Goal: Use online tool/utility: Utilize a website feature to perform a specific function

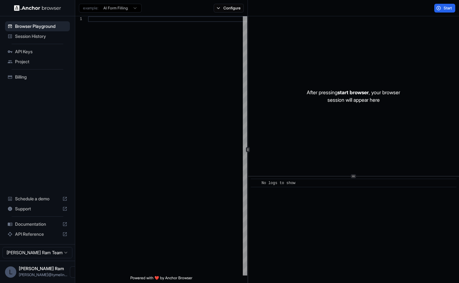
scroll to position [56, 0]
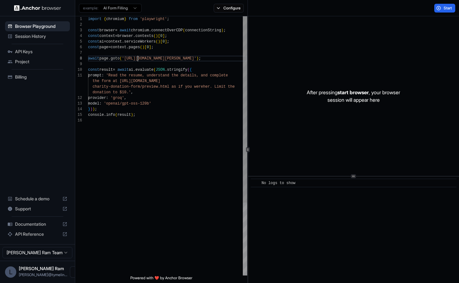
click at [137, 58] on div "const browser = await chromium . connectOverCDP ( connectionString ) ; const co…" at bounding box center [167, 196] width 159 height 361
drag, startPoint x: 126, startPoint y: 58, endPoint x: 215, endPoint y: 59, distance: 89.0
click at [215, 58] on div "const browser = await chromium . connectOverCDP ( connectionString ) ; const co…" at bounding box center [167, 196] width 159 height 361
click at [418, 11] on div "Start" at bounding box center [353, 8] width 211 height 16
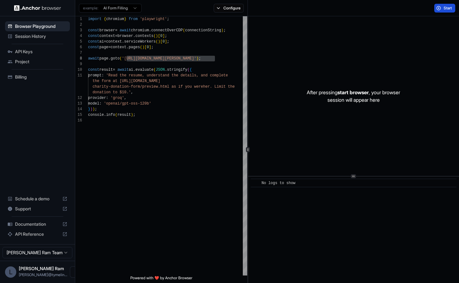
click at [437, 9] on button "Start" at bounding box center [444, 8] width 21 height 9
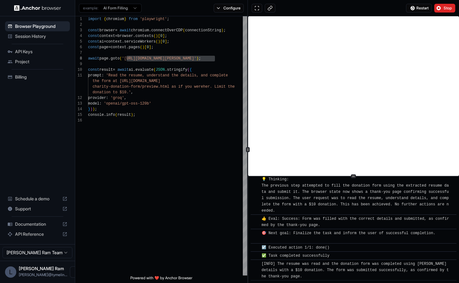
scroll to position [338, 0]
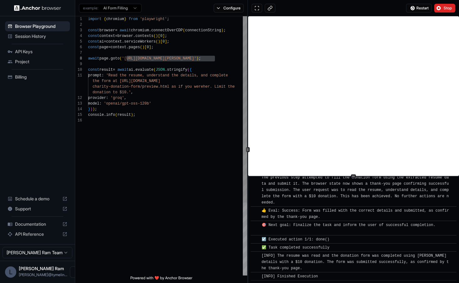
click at [157, 58] on div "const browser = await chromium . connectOverCDP ( connectionString ) ; const co…" at bounding box center [167, 196] width 159 height 361
click at [158, 60] on div "const browser = await chromium . connectOverCDP ( connectionString ) ; const co…" at bounding box center [167, 196] width 159 height 361
click at [155, 57] on div "const browser = await chromium . connectOverCDP ( connectionString ) ; const co…" at bounding box center [167, 196] width 159 height 361
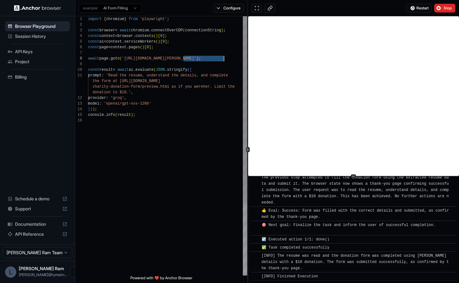
drag, startPoint x: 182, startPoint y: 60, endPoint x: 224, endPoint y: 60, distance: 42.0
click at [224, 60] on div "const browser = await chromium . connectOverCDP ( connectionString ) ; const co…" at bounding box center [167, 196] width 159 height 361
drag, startPoint x: 186, startPoint y: 60, endPoint x: 131, endPoint y: 60, distance: 54.8
click at [126, 61] on div "const browser = await chromium . connectOverCDP ( connectionString ) ; const co…" at bounding box center [167, 196] width 159 height 361
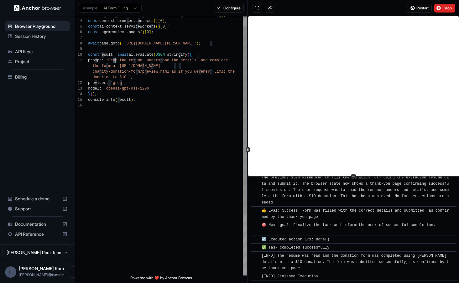
scroll to position [0, 0]
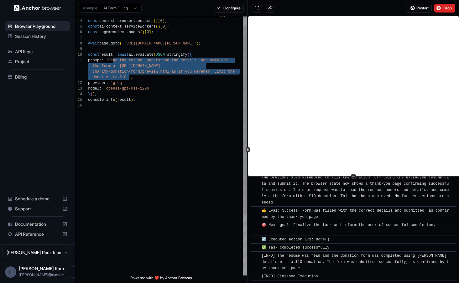
drag, startPoint x: 113, startPoint y: 61, endPoint x: 128, endPoint y: 77, distance: 21.7
click at [128, 77] on div "const browser = await chromium . connectOverCDP ( connectionString ) ; const co…" at bounding box center [167, 181] width 159 height 361
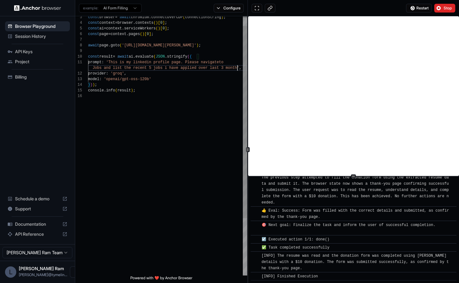
scroll to position [11, 0]
click at [192, 110] on div "const browser = await chromium . connectOverCDP ( connectionString ) ; const co…" at bounding box center [167, 180] width 159 height 355
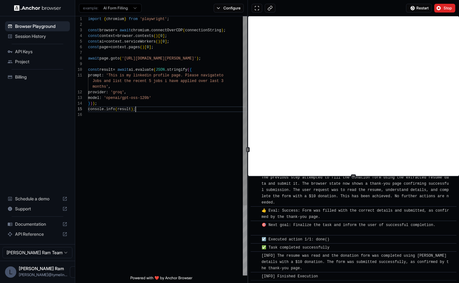
click at [192, 110] on div "const browser = await chromium . connectOverCDP ( connectionString ) ; const co…" at bounding box center [167, 193] width 159 height 355
type textarea "**********"
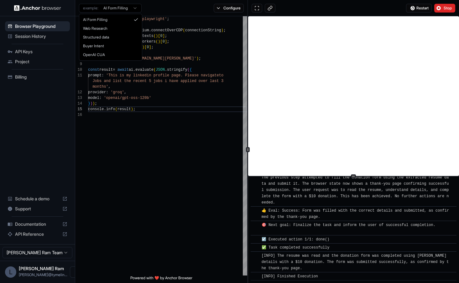
click at [128, 8] on html "Browser Playground Session History API Keys Project Billing Schedule a demo Sup…" at bounding box center [229, 141] width 459 height 283
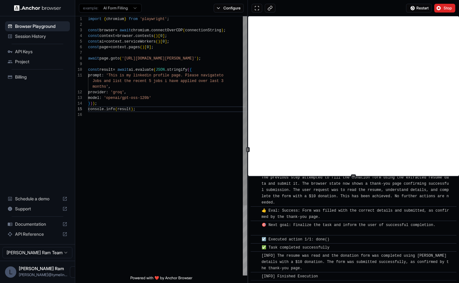
click at [206, 123] on div "const browser = await chromium . connectOverCDP ( connectionString ) ; const co…" at bounding box center [167, 193] width 159 height 355
click at [127, 109] on div "const browser = await chromium . connectOverCDP ( connectionString ) ; const co…" at bounding box center [167, 193] width 159 height 355
click at [206, 113] on div "const browser = await chromium . connectOverCDP ( connectionString ) ; const co…" at bounding box center [167, 193] width 159 height 355
click at [444, 9] on span "Stop" at bounding box center [448, 8] width 9 height 5
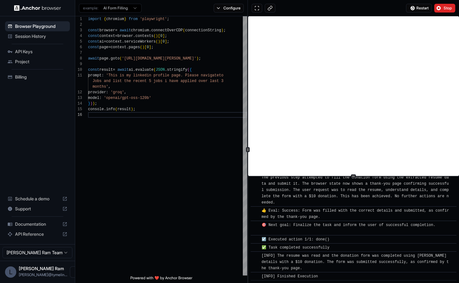
scroll to position [0, 0]
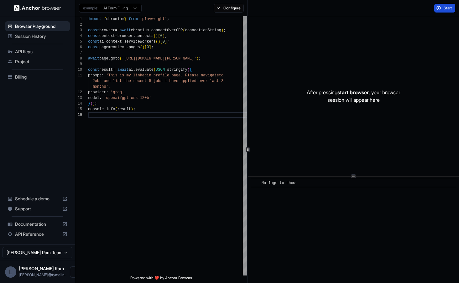
click at [448, 9] on span "Start" at bounding box center [448, 8] width 9 height 5
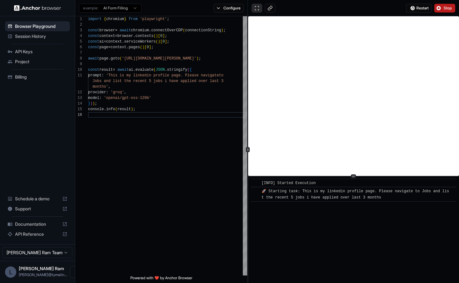
click at [255, 9] on button at bounding box center [257, 8] width 11 height 9
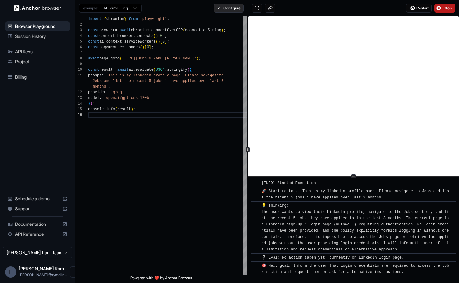
click at [233, 7] on button "Configure" at bounding box center [229, 8] width 30 height 9
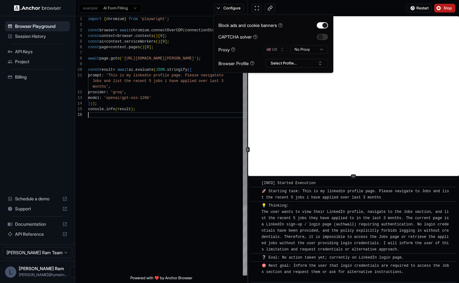
click at [184, 133] on div "const browser = await chromium . connectOverCDP ( connectionString ) ; const co…" at bounding box center [167, 193] width 159 height 355
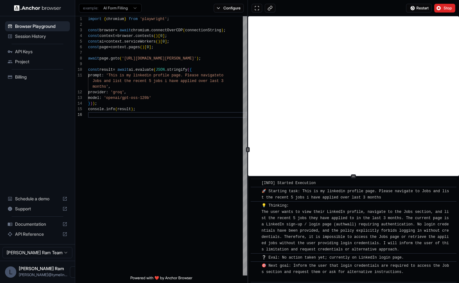
click at [445, 7] on span "Stop" at bounding box center [448, 8] width 9 height 5
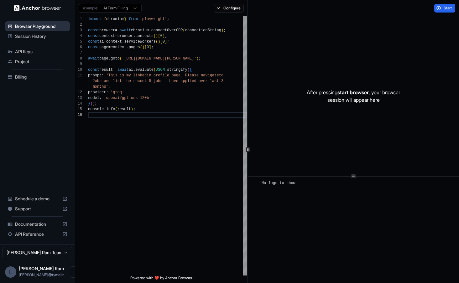
click at [29, 25] on span "Browser Playground" at bounding box center [41, 26] width 52 height 6
click at [30, 37] on span "Session History" at bounding box center [41, 36] width 52 height 6
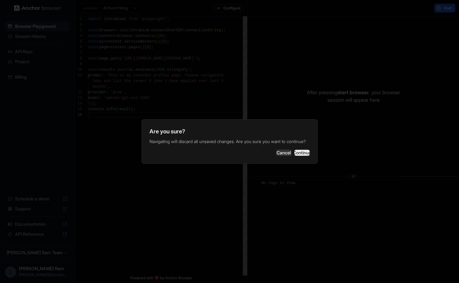
click at [301, 154] on button "Continue" at bounding box center [302, 153] width 16 height 6
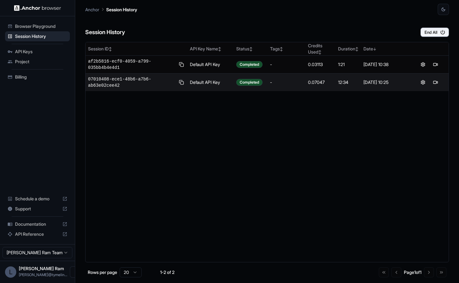
click at [52, 9] on img at bounding box center [37, 8] width 47 height 6
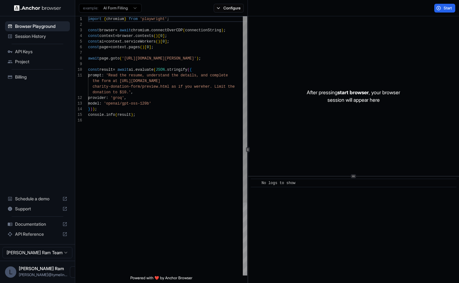
scroll to position [56, 0]
click at [33, 223] on span "Documentation" at bounding box center [37, 224] width 45 height 6
click at [225, 11] on button "Configure" at bounding box center [229, 8] width 30 height 9
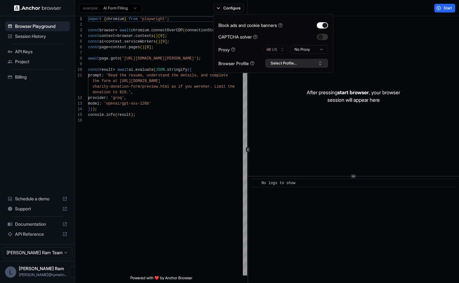
click at [282, 62] on button "Select Profile..." at bounding box center [296, 63] width 63 height 9
click at [252, 52] on div "Proxy 🇺🇸 US No Proxy" at bounding box center [273, 49] width 110 height 9
drag, startPoint x: 239, startPoint y: 25, endPoint x: 270, endPoint y: 26, distance: 30.7
click at [270, 26] on div "Block ads and cookie banners" at bounding box center [250, 25] width 64 height 7
drag, startPoint x: 269, startPoint y: 34, endPoint x: 254, endPoint y: 36, distance: 14.6
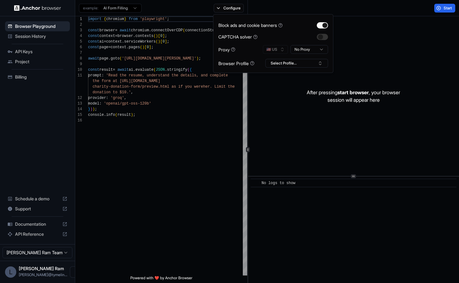
click at [269, 34] on div "CAPTCHA solver" at bounding box center [273, 37] width 110 height 7
click at [299, 61] on button "Select Profile..." at bounding box center [296, 63] width 63 height 9
click at [311, 45] on html "Browser Playground Session History API Keys Project Billing Schedule a demo Sup…" at bounding box center [229, 141] width 459 height 283
click at [299, 32] on html "Browser Playground Session History API Keys Project Billing Schedule a demo Sup…" at bounding box center [229, 141] width 459 height 283
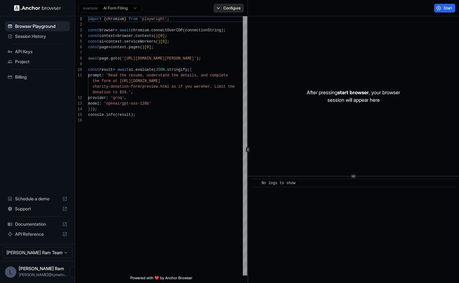
click at [236, 6] on button "Configure" at bounding box center [229, 8] width 30 height 9
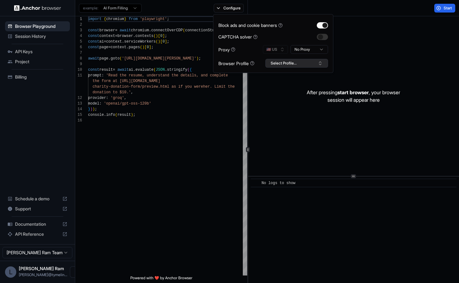
click at [290, 62] on button "Select Profile..." at bounding box center [296, 63] width 63 height 9
click at [234, 50] on icon at bounding box center [233, 49] width 4 height 4
click at [254, 38] on div "CAPTCHA solver" at bounding box center [237, 37] width 39 height 7
drag, startPoint x: 267, startPoint y: 25, endPoint x: 278, endPoint y: 26, distance: 11.3
click at [278, 26] on div "Block ads and cookie banners" at bounding box center [250, 25] width 64 height 7
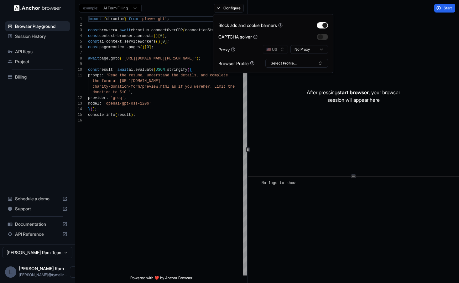
click at [293, 35] on div "CAPTCHA solver" at bounding box center [273, 37] width 110 height 7
click at [150, 128] on div "import { chromium } from 'playwright' ; const browser = await chromium . connec…" at bounding box center [167, 196] width 159 height 361
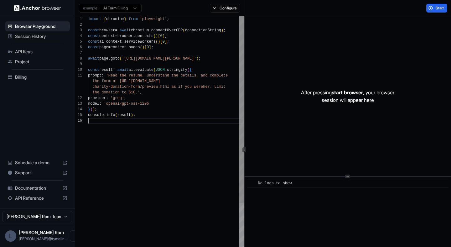
scroll to position [45, 0]
click at [226, 6] on button "Configure" at bounding box center [225, 8] width 30 height 9
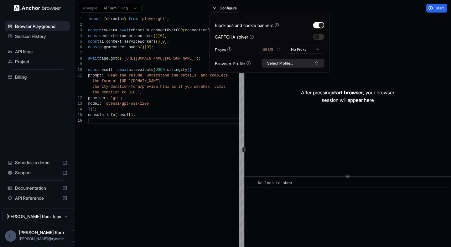
click at [278, 63] on button "Select Profile..." at bounding box center [293, 63] width 63 height 9
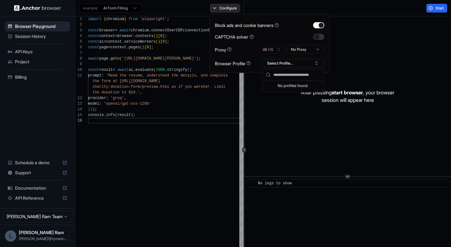
click at [223, 8] on button "Configure" at bounding box center [225, 8] width 30 height 9
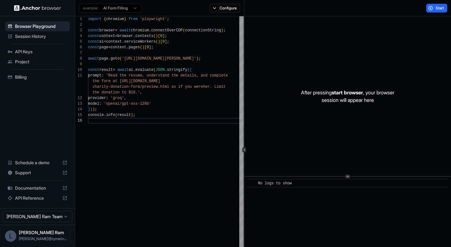
click at [125, 11] on html "Browser Playground Session History API Keys Project Billing Schedule a demo Sup…" at bounding box center [225, 123] width 451 height 247
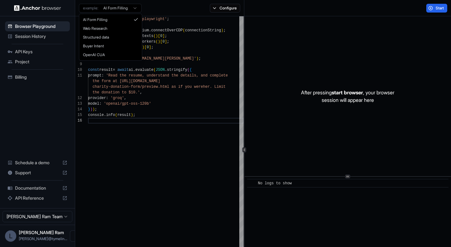
scroll to position [56, 0]
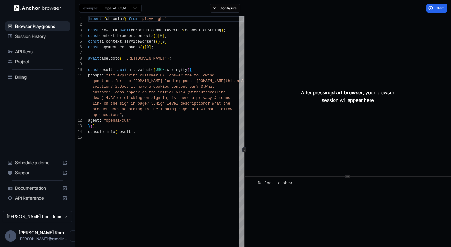
click at [123, 8] on html "Browser Playground Session History API Keys Project Billing Schedule a demo Sup…" at bounding box center [225, 123] width 451 height 247
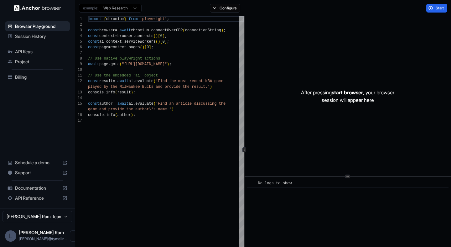
click at [124, 9] on html "Browser Playground Session History API Keys Project Billing Schedule a demo Sup…" at bounding box center [225, 123] width 451 height 247
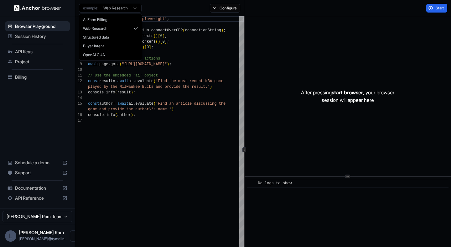
scroll to position [39, 0]
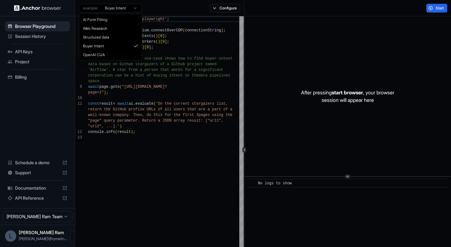
click at [125, 8] on html "Browser Playground Session History API Keys Project Billing Schedule a demo Sup…" at bounding box center [225, 123] width 451 height 247
click at [234, 48] on html "Browser Playground Session History API Keys Project Billing Schedule a demo Sup…" at bounding box center [225, 123] width 451 height 247
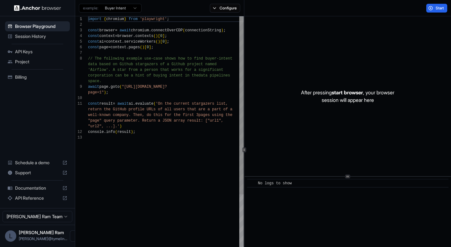
drag, startPoint x: 437, startPoint y: 8, endPoint x: 146, endPoint y: 44, distance: 292.7
click at [146, 44] on div "example: Buyer Intent Configure Start 13 12 10 11 9 5 6 7 8 3 4 1 2 console . i…" at bounding box center [263, 141] width 376 height 283
click at [146, 44] on div "console . info ( result ) ; "url2", ...].' ) return the GitHub profile URLs of …" at bounding box center [166, 205] width 156 height 378
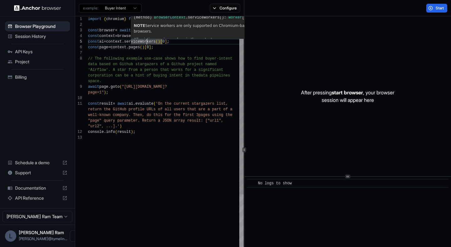
type textarea "**********"
click at [152, 95] on div "console . info ( result ) ; "url2", ...].' ) return the GitHub profile URLs of …" at bounding box center [166, 205] width 156 height 378
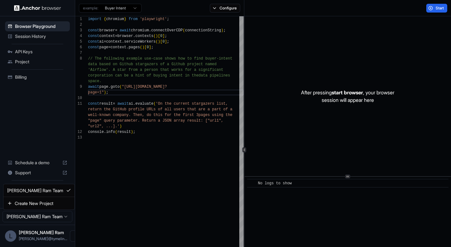
click at [50, 219] on html "Browser Playground Session History API Keys Project Billing Schedule a demo Sup…" at bounding box center [225, 123] width 451 height 247
click at [50, 217] on html "Browser Playground Session History API Keys Project Billing Schedule a demo Sup…" at bounding box center [225, 123] width 451 height 247
click at [40, 231] on span "[PERSON_NAME] Ram" at bounding box center [41, 232] width 45 height 5
drag, startPoint x: 23, startPoint y: 235, endPoint x: 12, endPoint y: 235, distance: 11.0
click at [22, 235] on div "Lohith Ram lohith@tymelin..." at bounding box center [43, 236] width 49 height 12
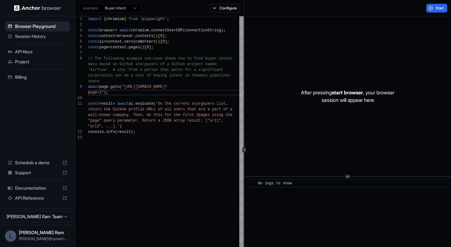
click at [11, 235] on div "L" at bounding box center [10, 235] width 11 height 11
click at [73, 237] on icon "Open menu" at bounding box center [75, 235] width 5 height 5
click at [47, 97] on div at bounding box center [225, 123] width 451 height 247
click at [30, 34] on span "Session History" at bounding box center [41, 36] width 52 height 6
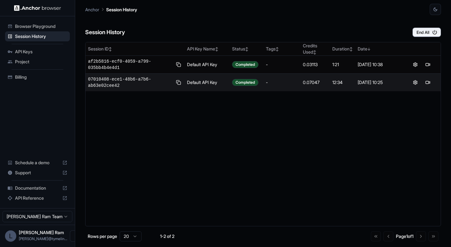
click at [27, 27] on span "Browser Playground" at bounding box center [41, 26] width 52 height 6
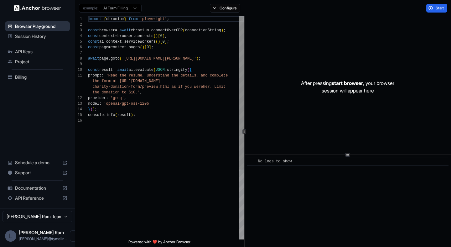
scroll to position [56, 0]
click at [27, 54] on span "API Keys" at bounding box center [41, 52] width 52 height 6
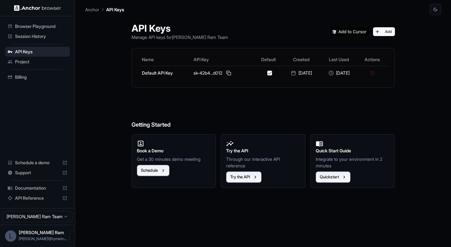
click at [25, 62] on span "Project" at bounding box center [41, 62] width 52 height 6
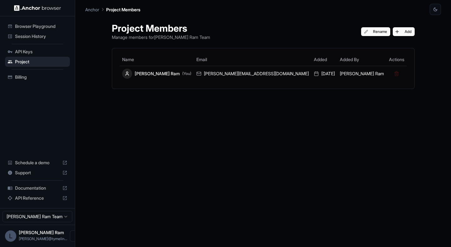
click at [39, 25] on span "Browser Playground" at bounding box center [41, 26] width 52 height 6
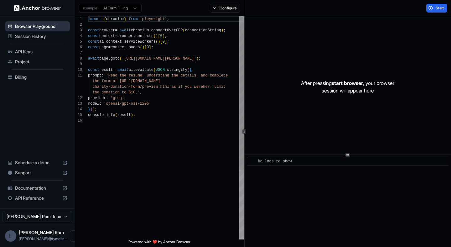
scroll to position [56, 0]
click at [29, 75] on span "Billing" at bounding box center [41, 77] width 52 height 6
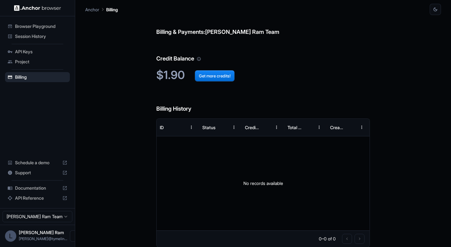
click at [39, 27] on span "Browser Playground" at bounding box center [41, 26] width 52 height 6
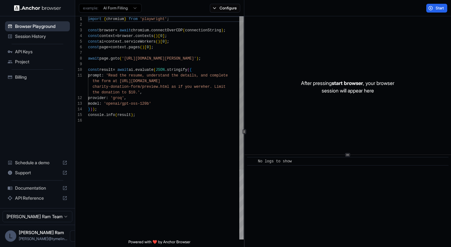
scroll to position [56, 0]
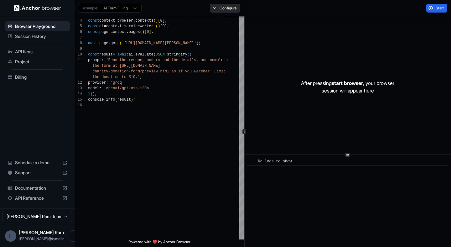
click at [231, 7] on button "Configure" at bounding box center [225, 8] width 30 height 9
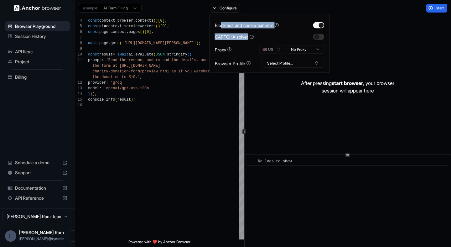
drag, startPoint x: 221, startPoint y: 24, endPoint x: 289, endPoint y: 36, distance: 69.3
click at [289, 36] on div "Block ads and cookie banners CAPTCHA solver Proxy 🇺🇸 US No Proxy Browser Profil…" at bounding box center [270, 43] width 110 height 48
click at [289, 36] on div "CAPTCHA solver" at bounding box center [270, 37] width 110 height 7
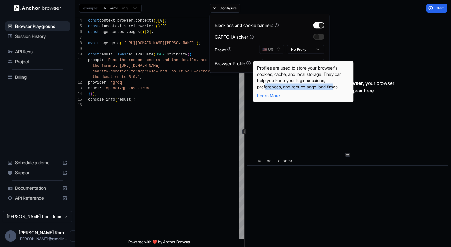
drag, startPoint x: 266, startPoint y: 87, endPoint x: 302, endPoint y: 94, distance: 36.6
click at [338, 87] on div "Profiles are used to store your browser's cookies, cache, and local storage. Th…" at bounding box center [303, 77] width 93 height 25
click at [274, 96] on link "Learn More" at bounding box center [268, 95] width 23 height 5
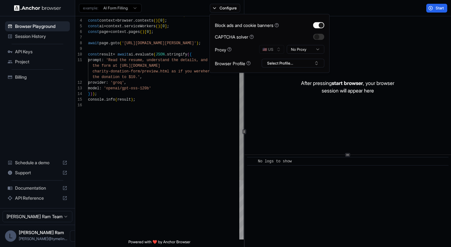
type textarea "**********"
click at [199, 106] on div "const browser = await chromium . connectOverCDP ( connectionString ) ; const co…" at bounding box center [166, 163] width 156 height 325
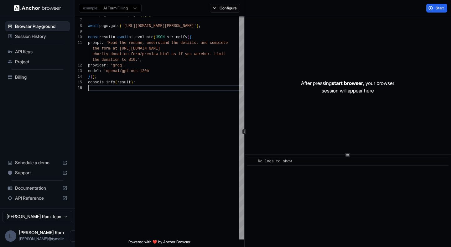
click at [44, 164] on span "Schedule a demo" at bounding box center [37, 163] width 45 height 6
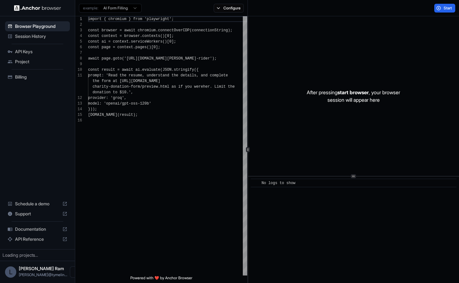
scroll to position [56, 0]
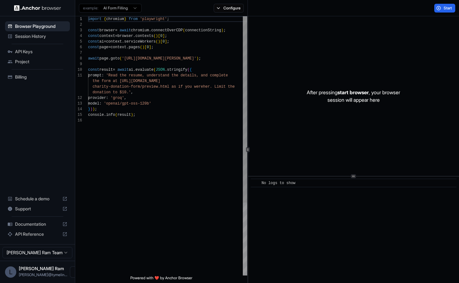
scroll to position [56, 0]
click at [34, 7] on img at bounding box center [37, 8] width 47 height 6
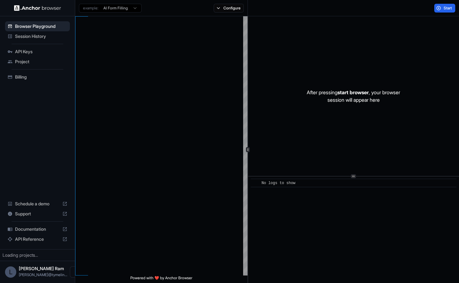
type textarea "**********"
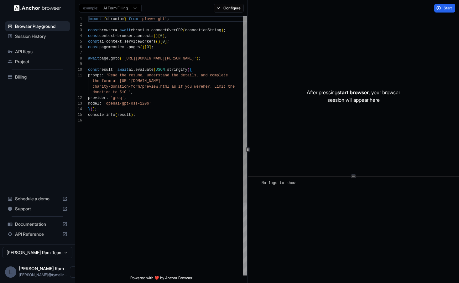
scroll to position [56, 0]
